Goal: Information Seeking & Learning: Learn about a topic

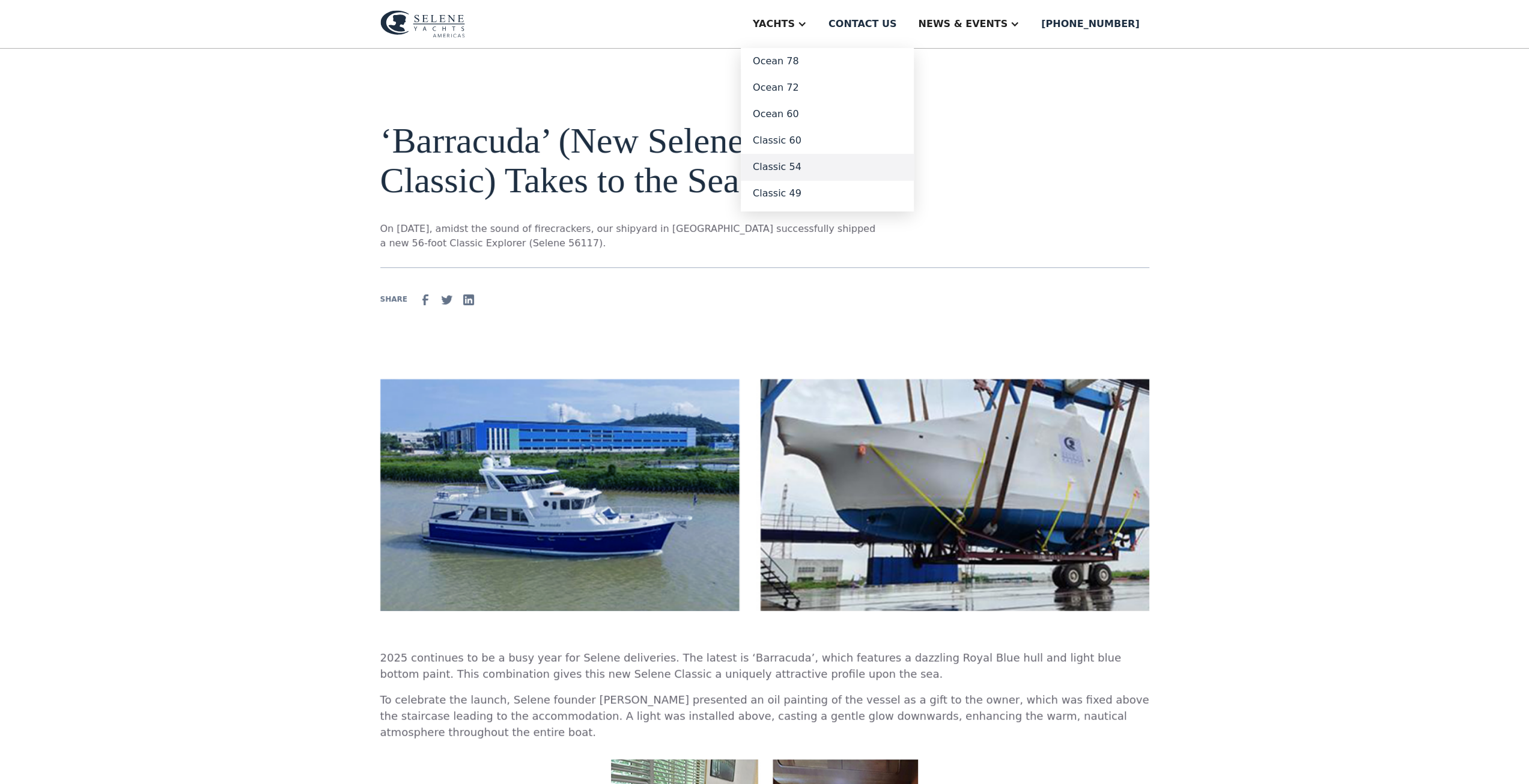
click at [829, 165] on link "Classic 54" at bounding box center [828, 167] width 173 height 26
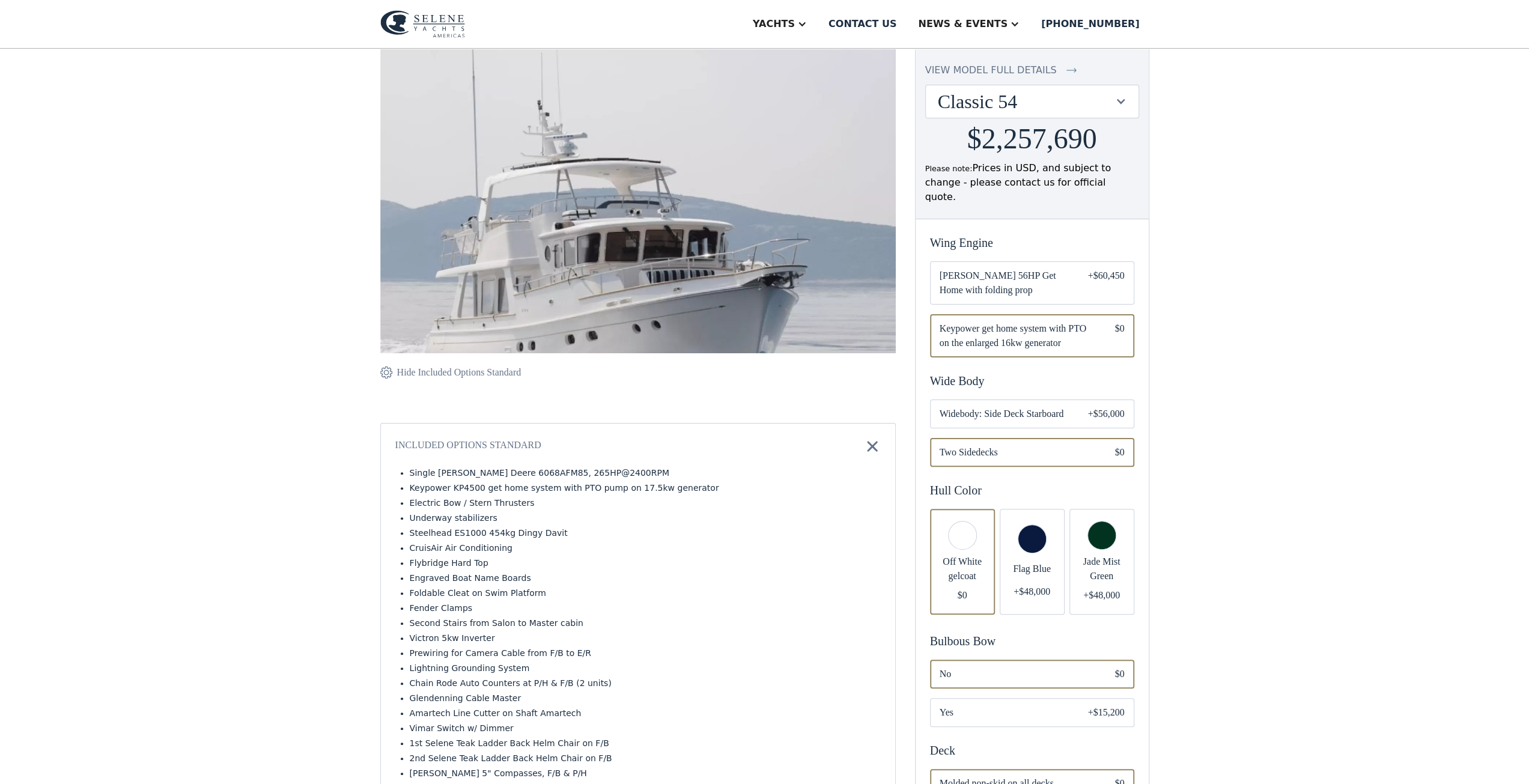
scroll to position [120, 0]
click at [1023, 406] on span "Widebody: Side Deck Starboard" at bounding box center [1003, 413] width 129 height 14
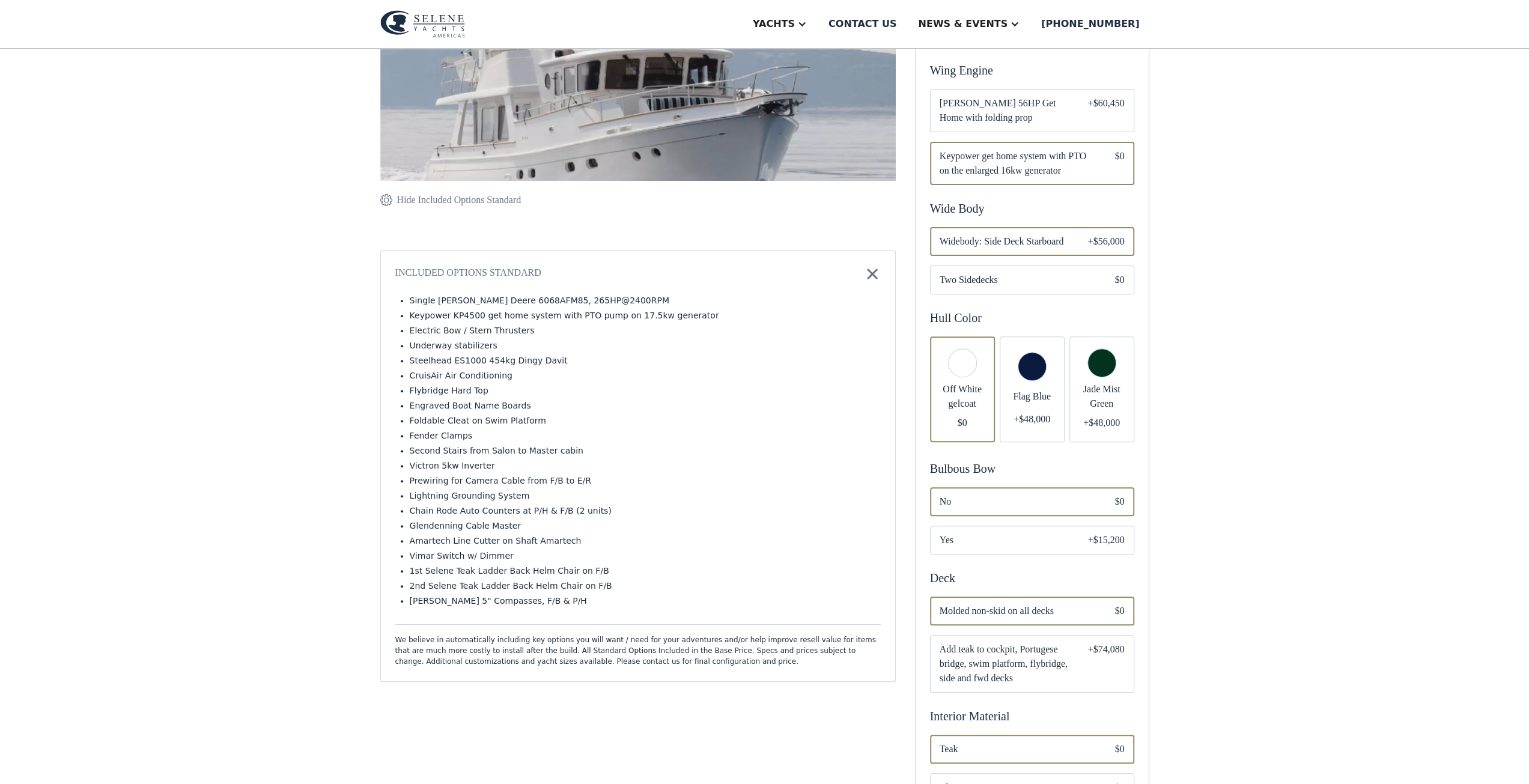
scroll to position [300, 0]
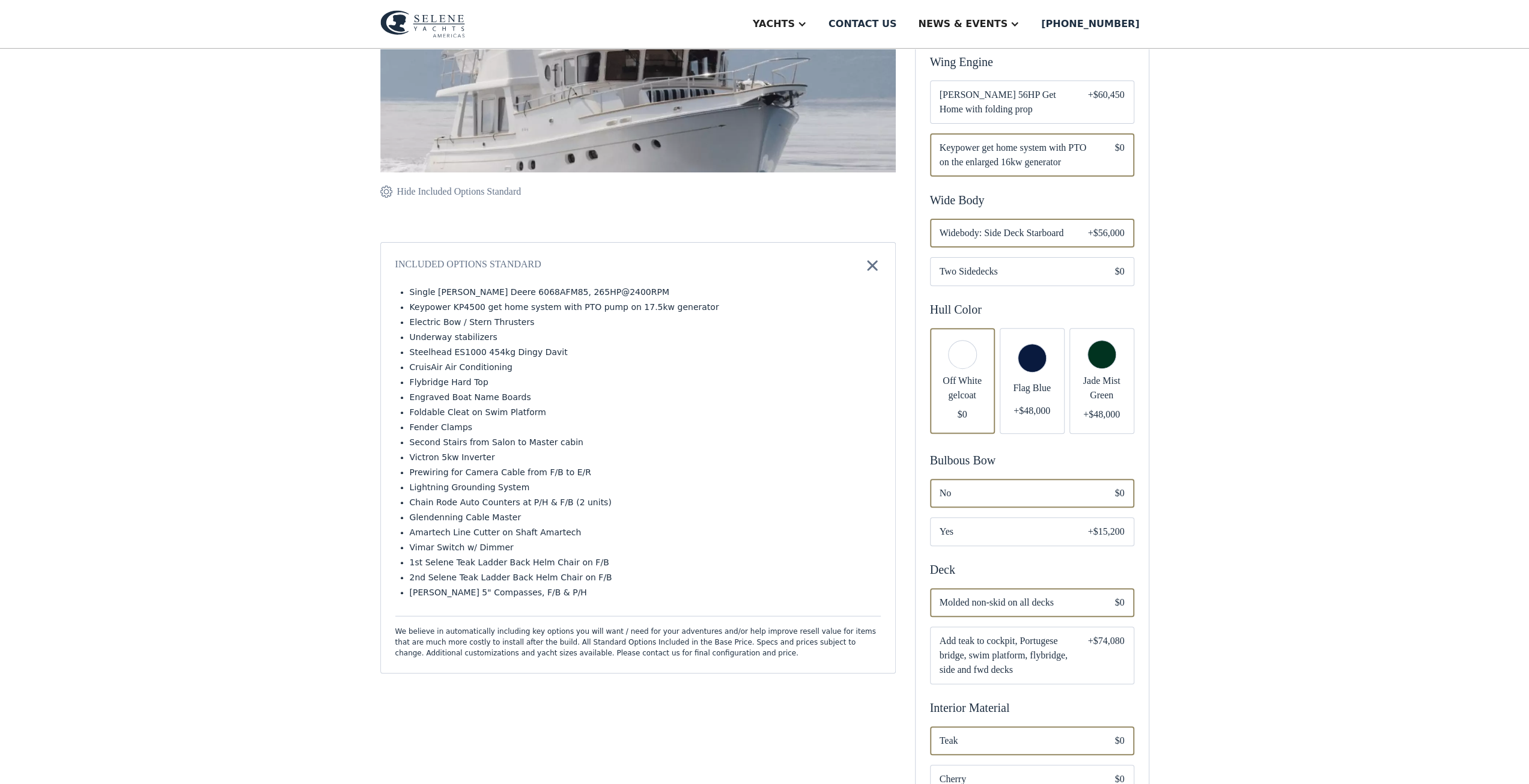
click at [957, 525] on span "Yes" at bounding box center [1003, 531] width 129 height 14
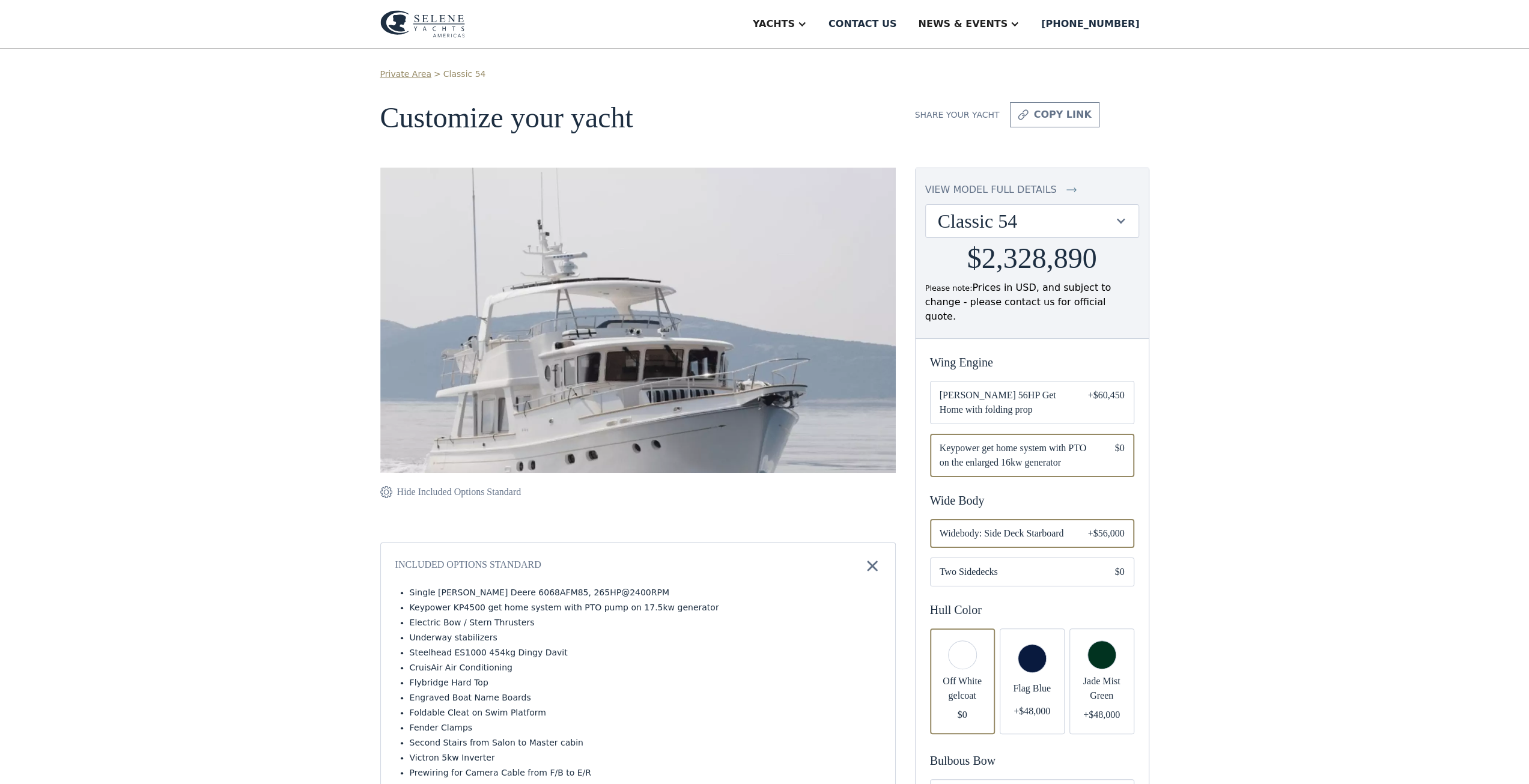
click at [1043, 185] on div "view model full details" at bounding box center [991, 189] width 132 height 14
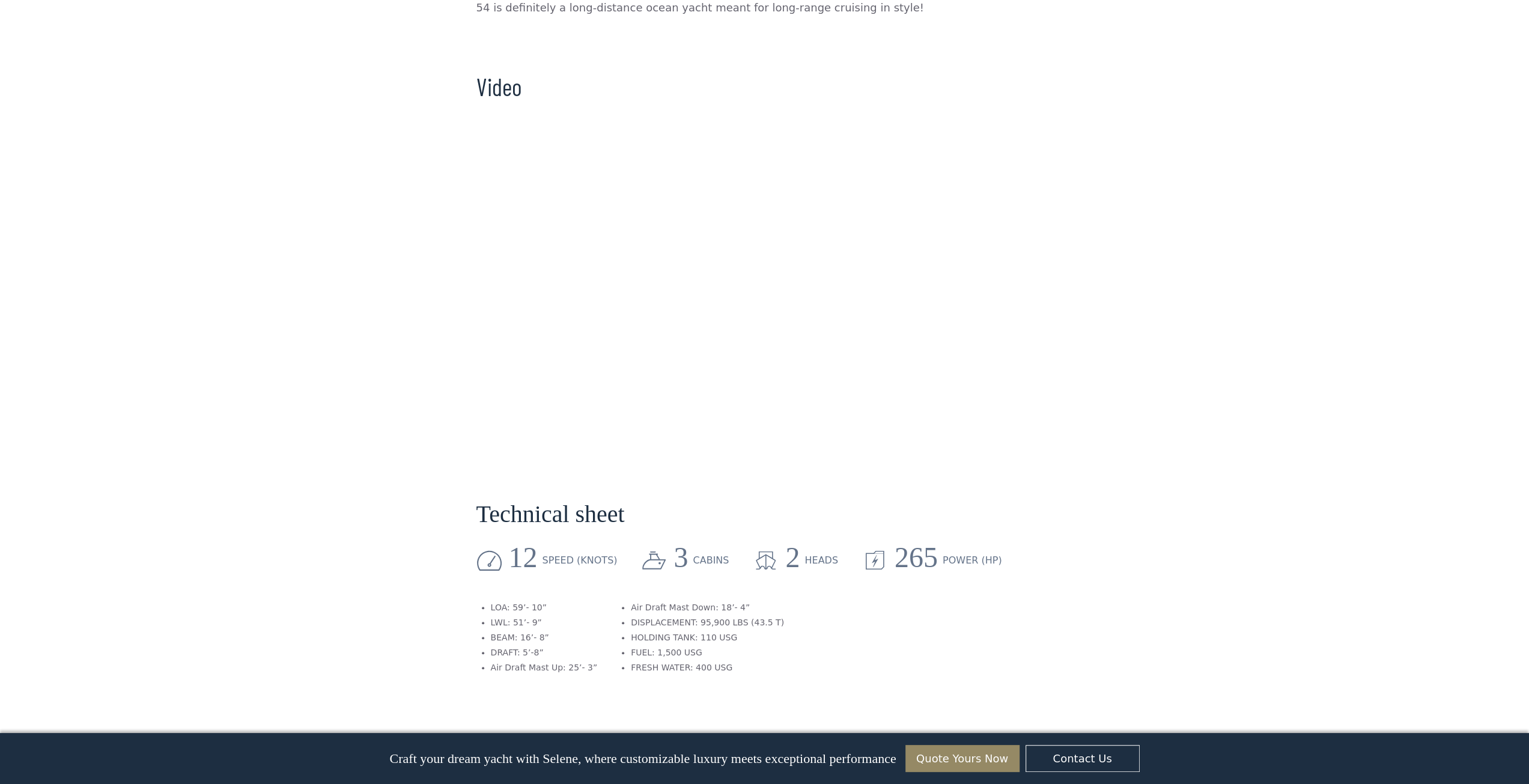
scroll to position [1021, 0]
